Goal: Information Seeking & Learning: Learn about a topic

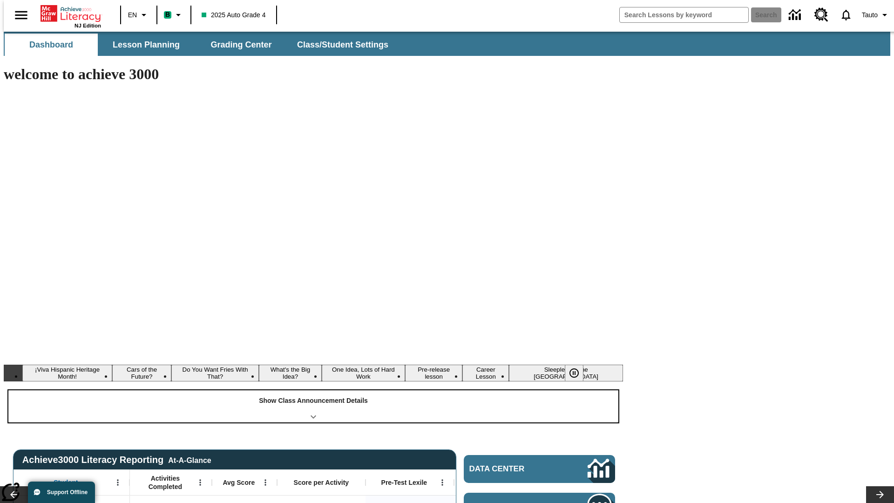
click at [313, 390] on div "Show Class Announcement Details" at bounding box center [313, 406] width 610 height 32
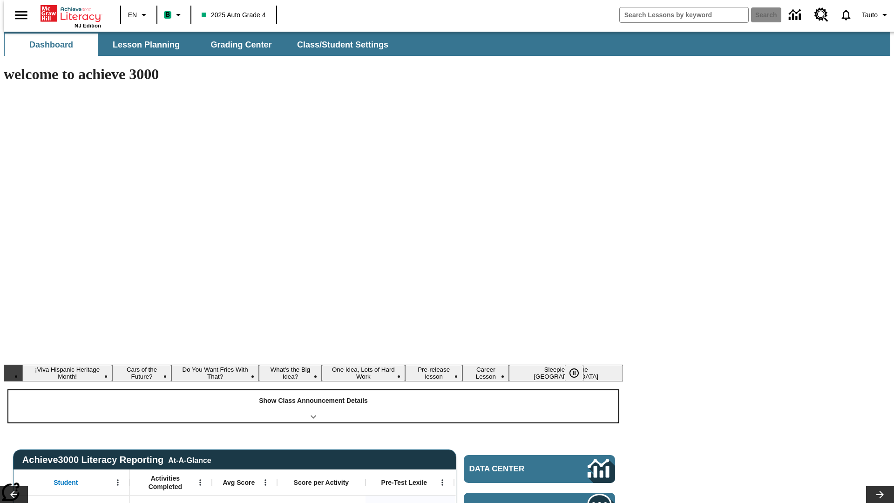
click at [313, 390] on div "Show Class Announcement Details" at bounding box center [313, 406] width 610 height 32
